Goal: Check status: Check status

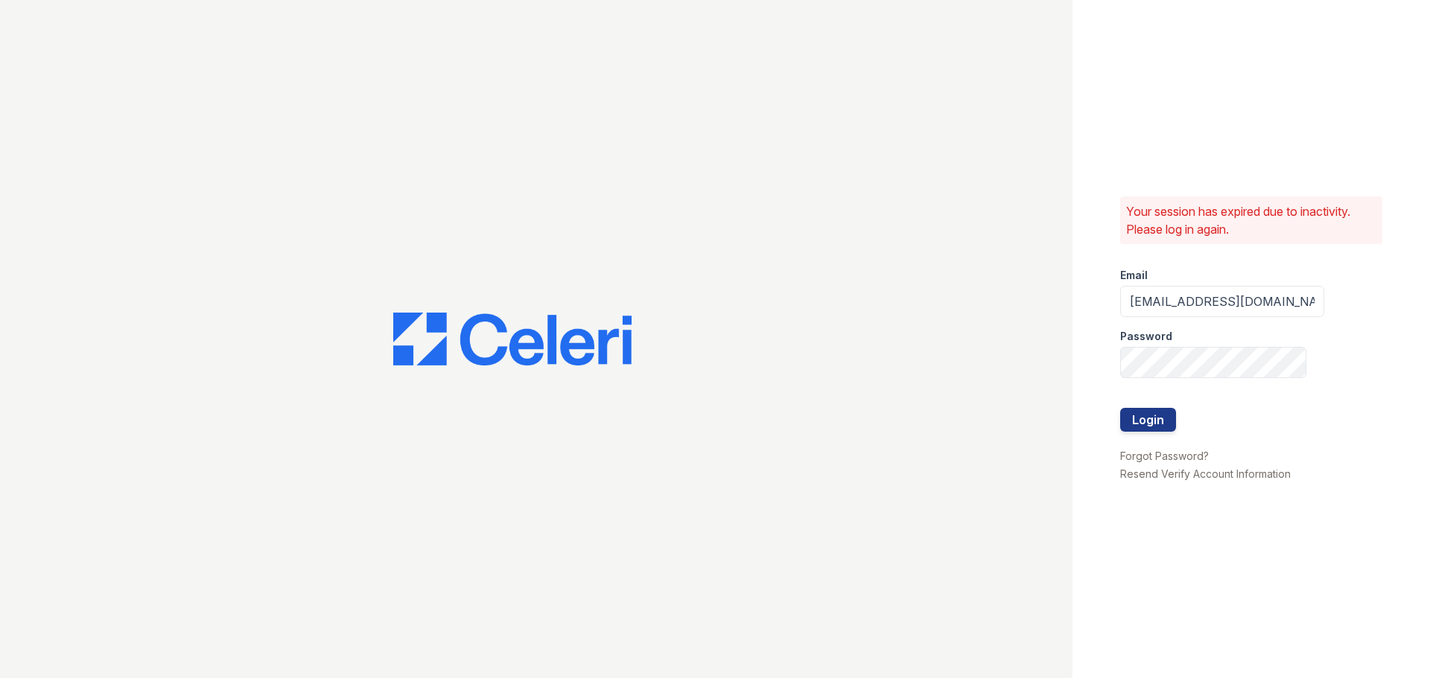
click at [1120, 408] on button "Login" at bounding box center [1148, 420] width 56 height 24
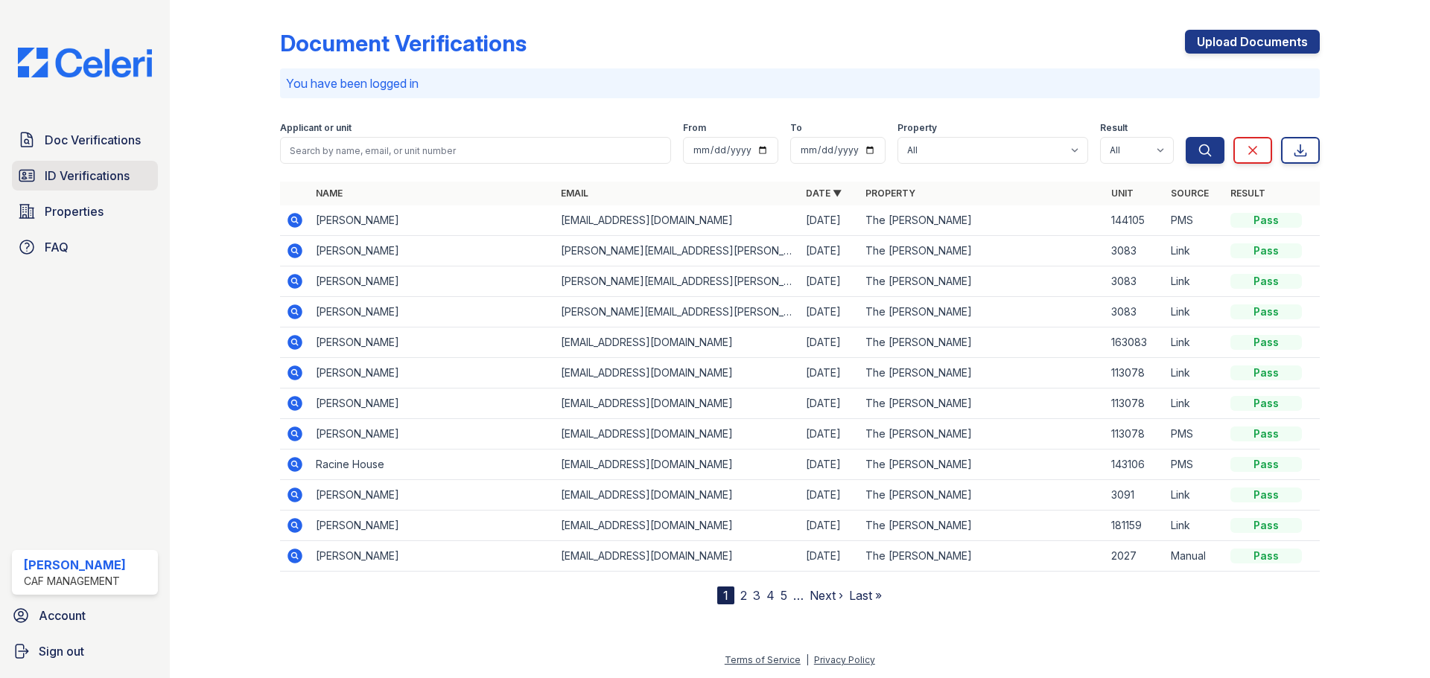
click at [103, 187] on link "ID Verifications" at bounding box center [85, 176] width 146 height 30
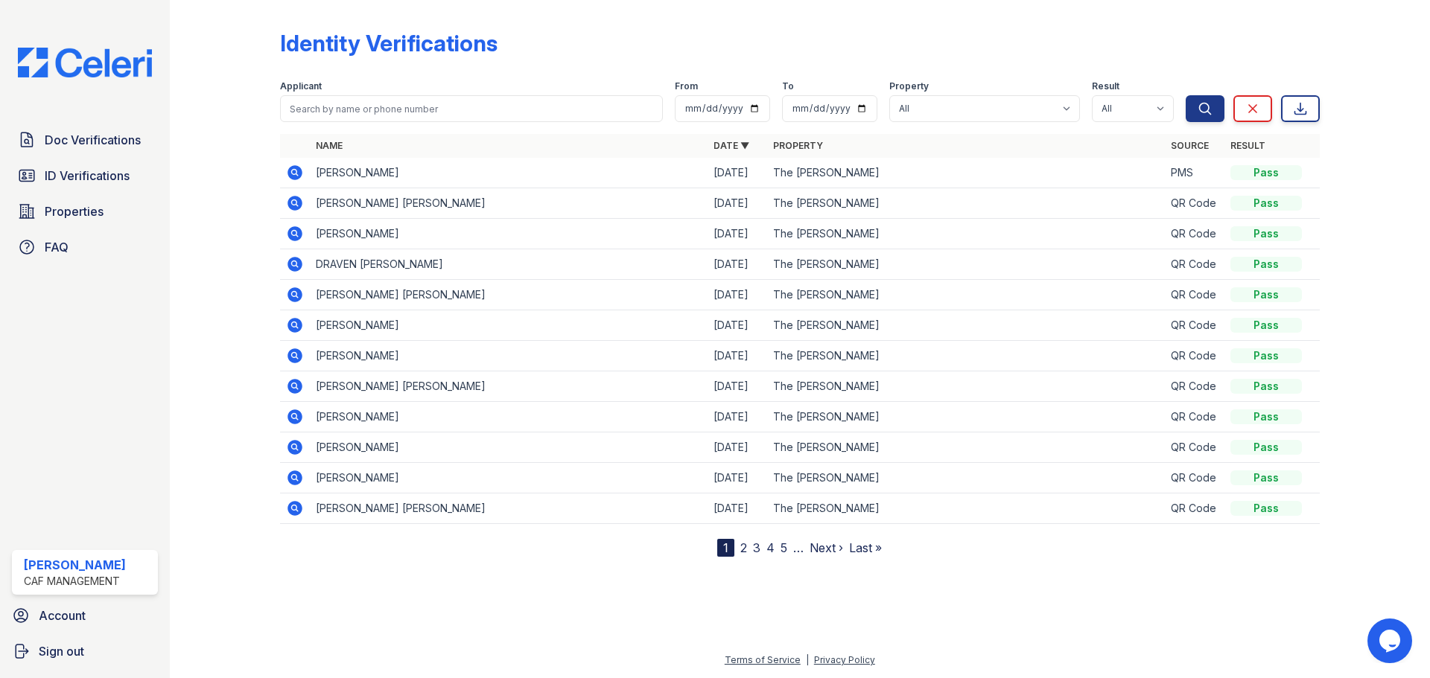
click at [288, 171] on icon at bounding box center [294, 172] width 15 height 15
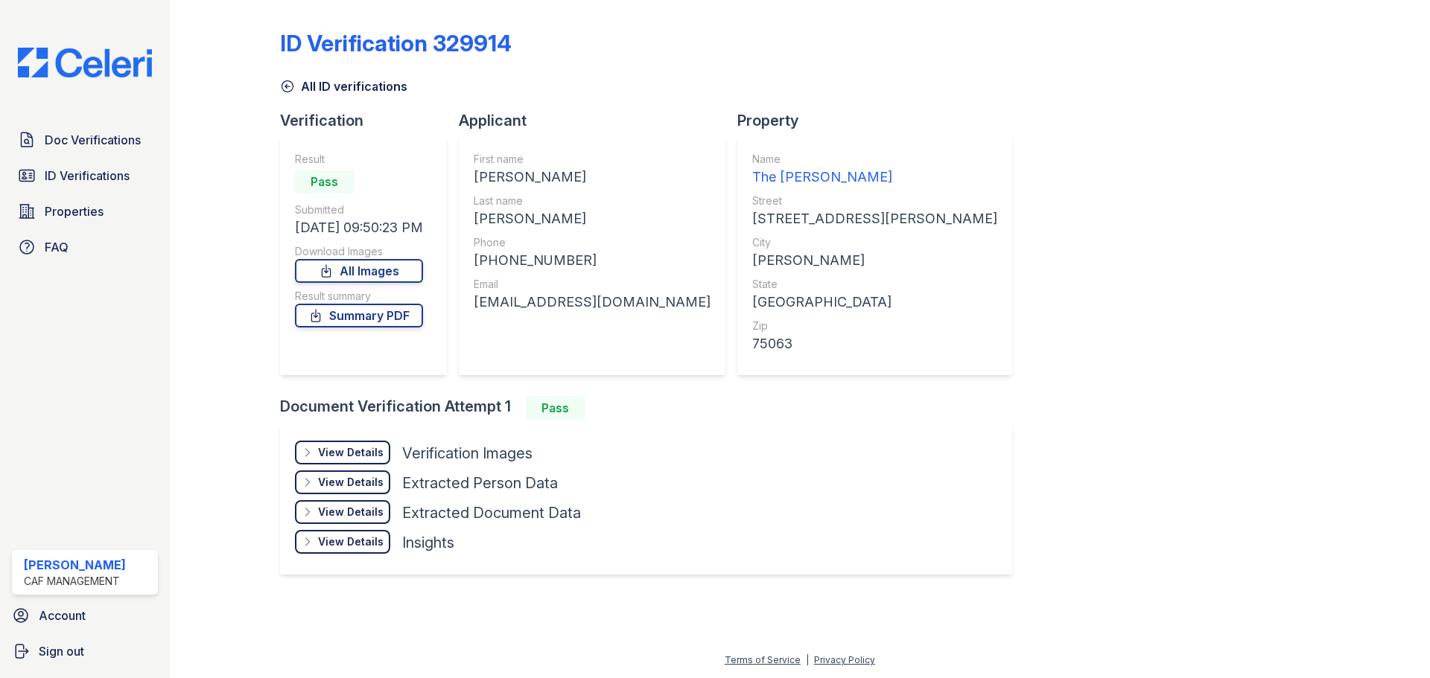
click at [391, 273] on link "All Images" at bounding box center [359, 271] width 128 height 24
click at [348, 267] on link "All Images" at bounding box center [359, 271] width 128 height 24
click at [96, 154] on link "Doc Verifications" at bounding box center [85, 140] width 146 height 30
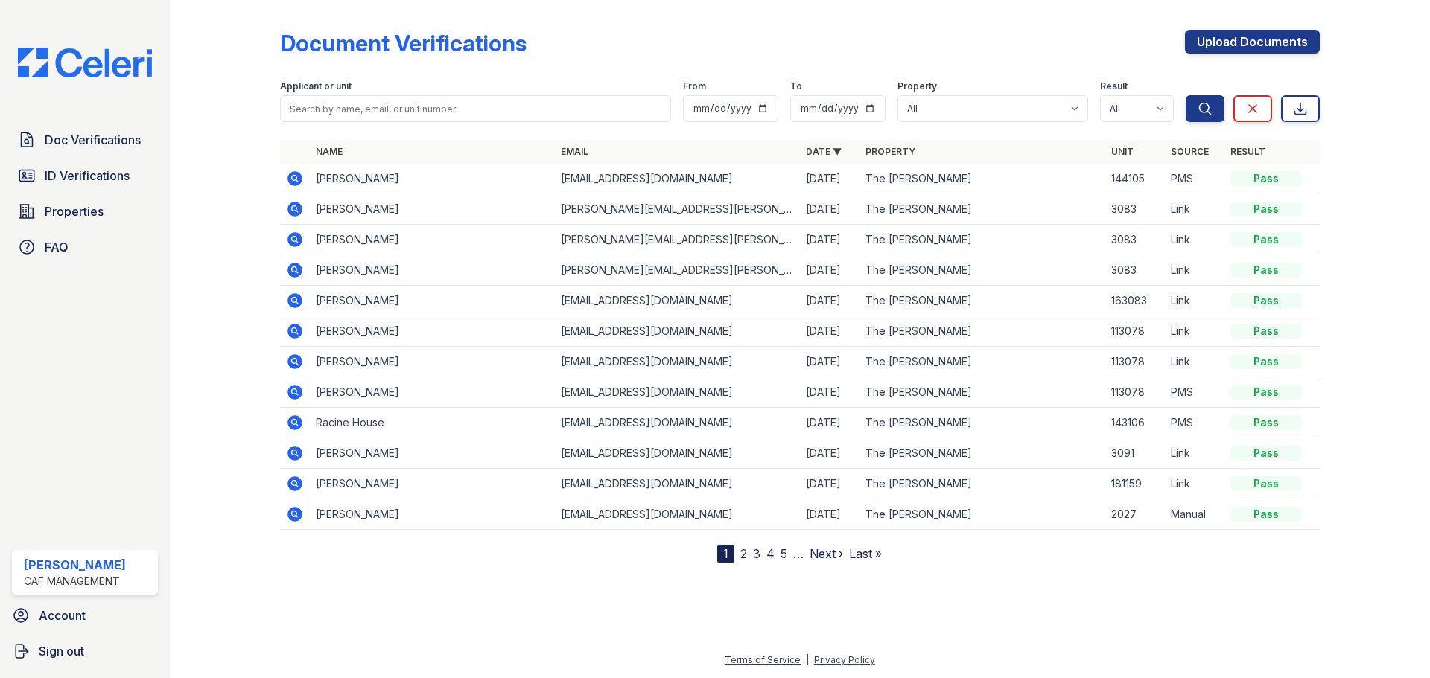
click at [278, 178] on div at bounding box center [237, 284] width 86 height 557
click at [288, 179] on icon at bounding box center [295, 179] width 18 height 18
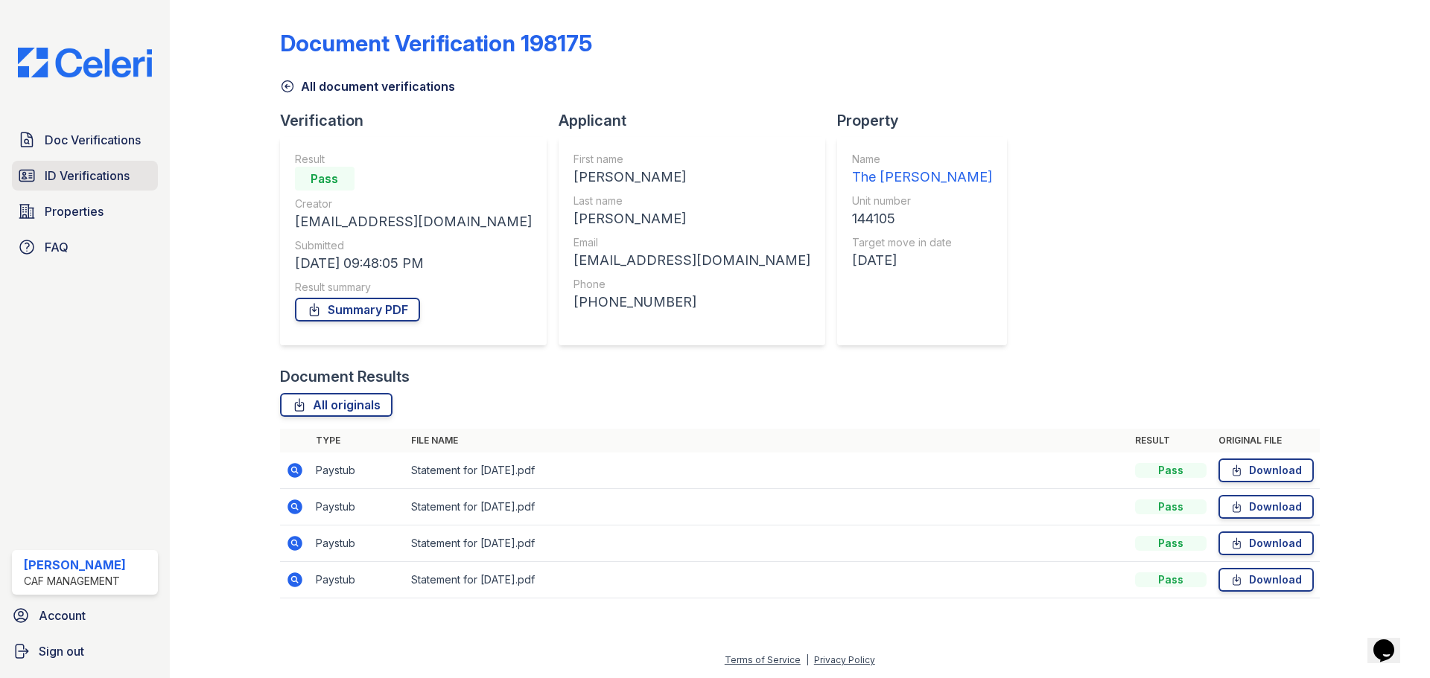
click at [124, 188] on link "ID Verifications" at bounding box center [85, 176] width 146 height 30
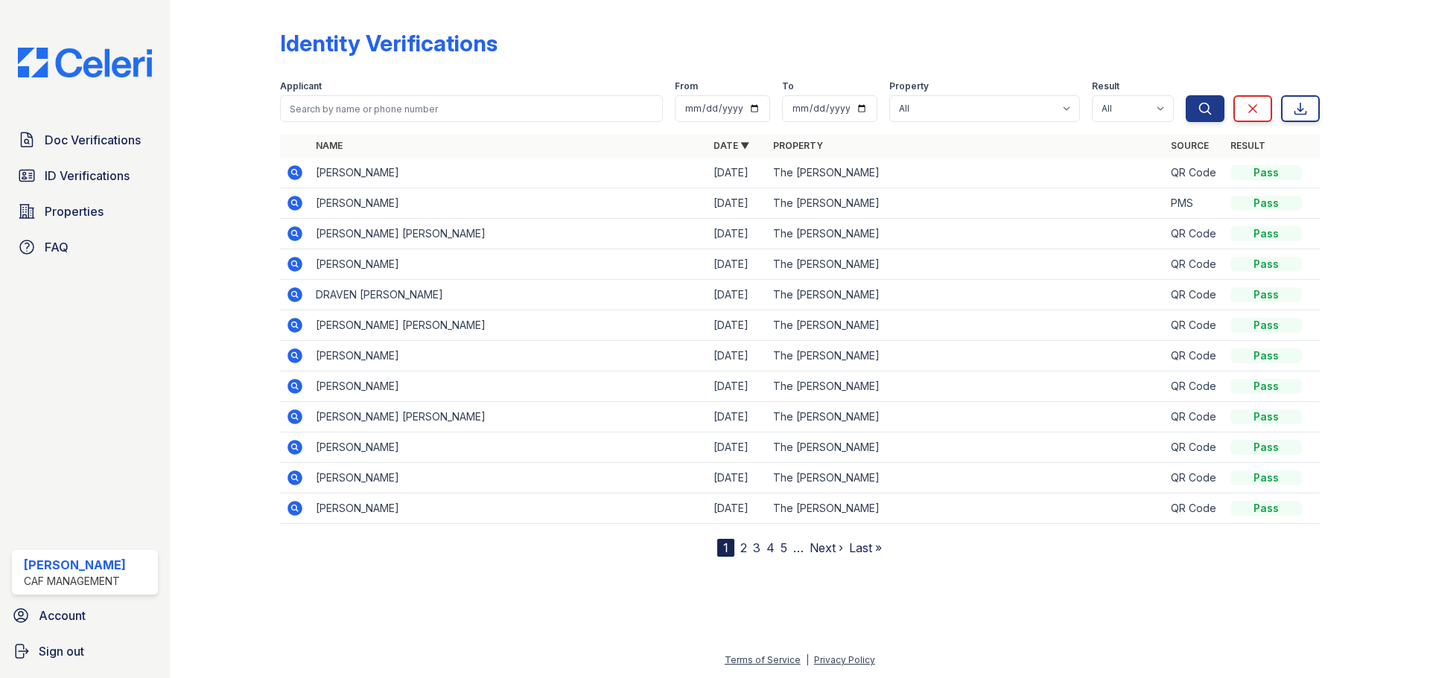
click at [294, 195] on icon at bounding box center [295, 203] width 18 height 18
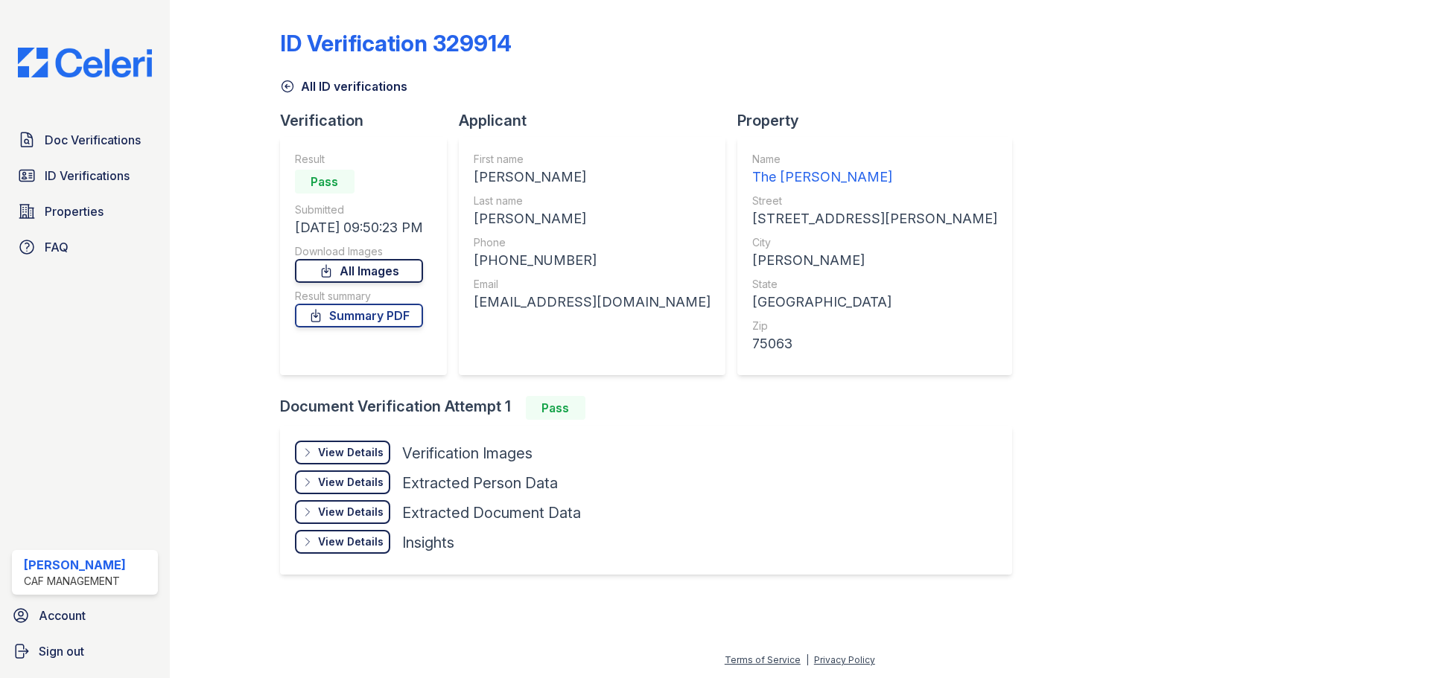
click at [334, 273] on icon at bounding box center [326, 271] width 15 height 15
